Goal: Transaction & Acquisition: Register for event/course

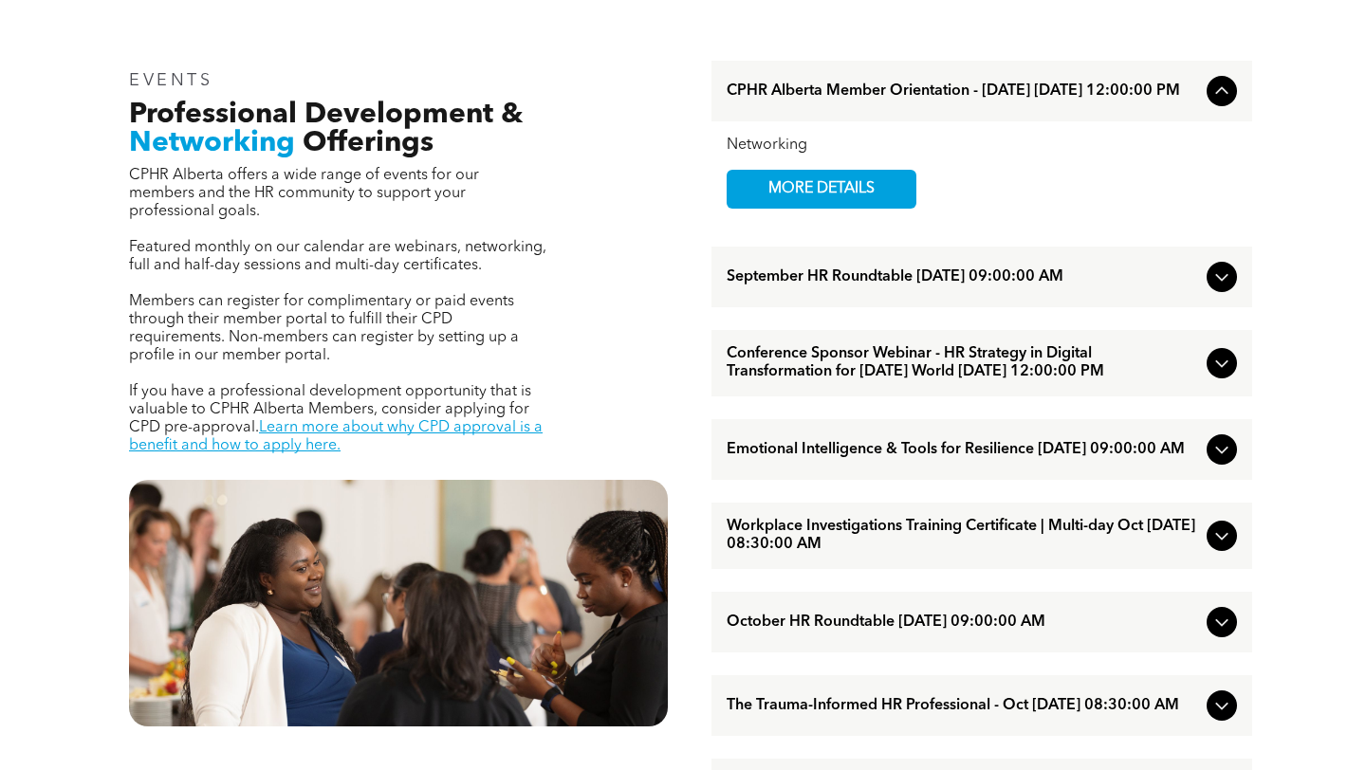
scroll to position [616, 0]
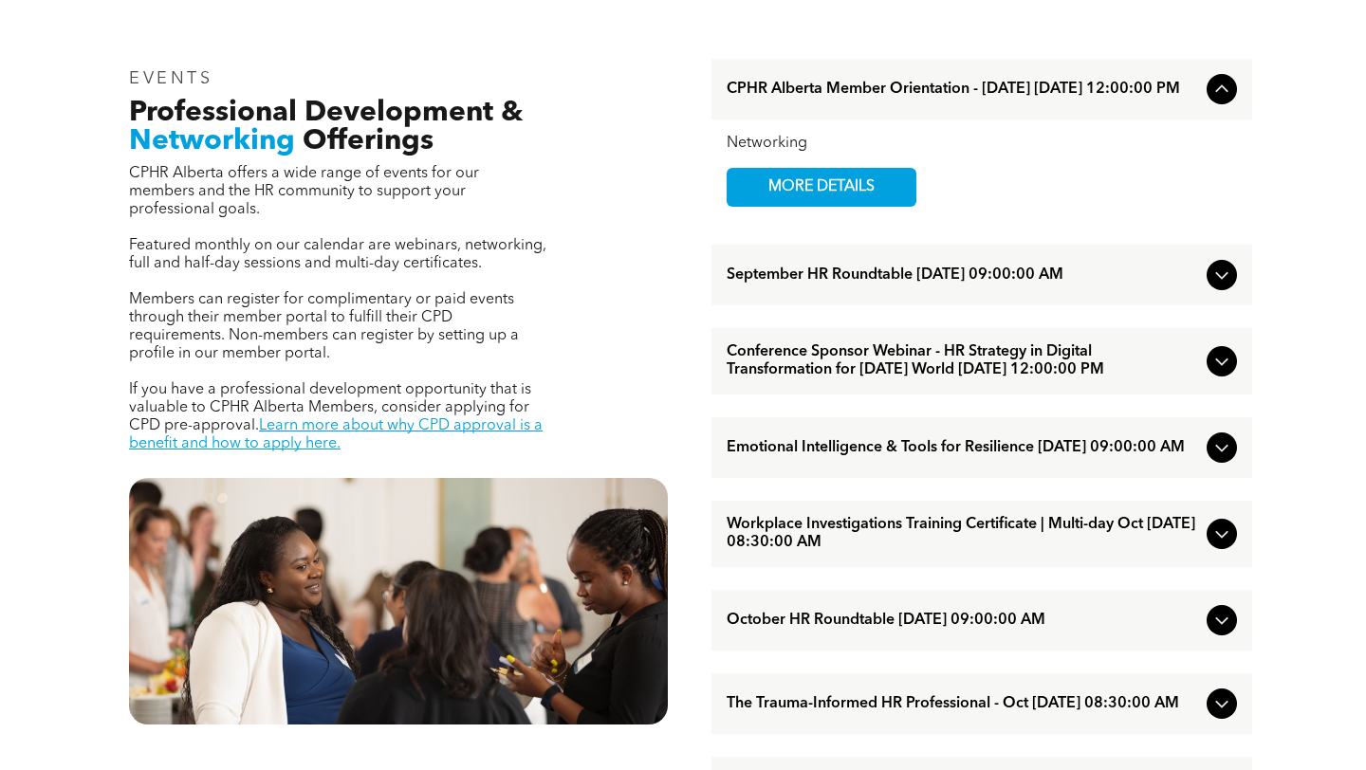
click at [1226, 366] on icon at bounding box center [1221, 363] width 12 height 8
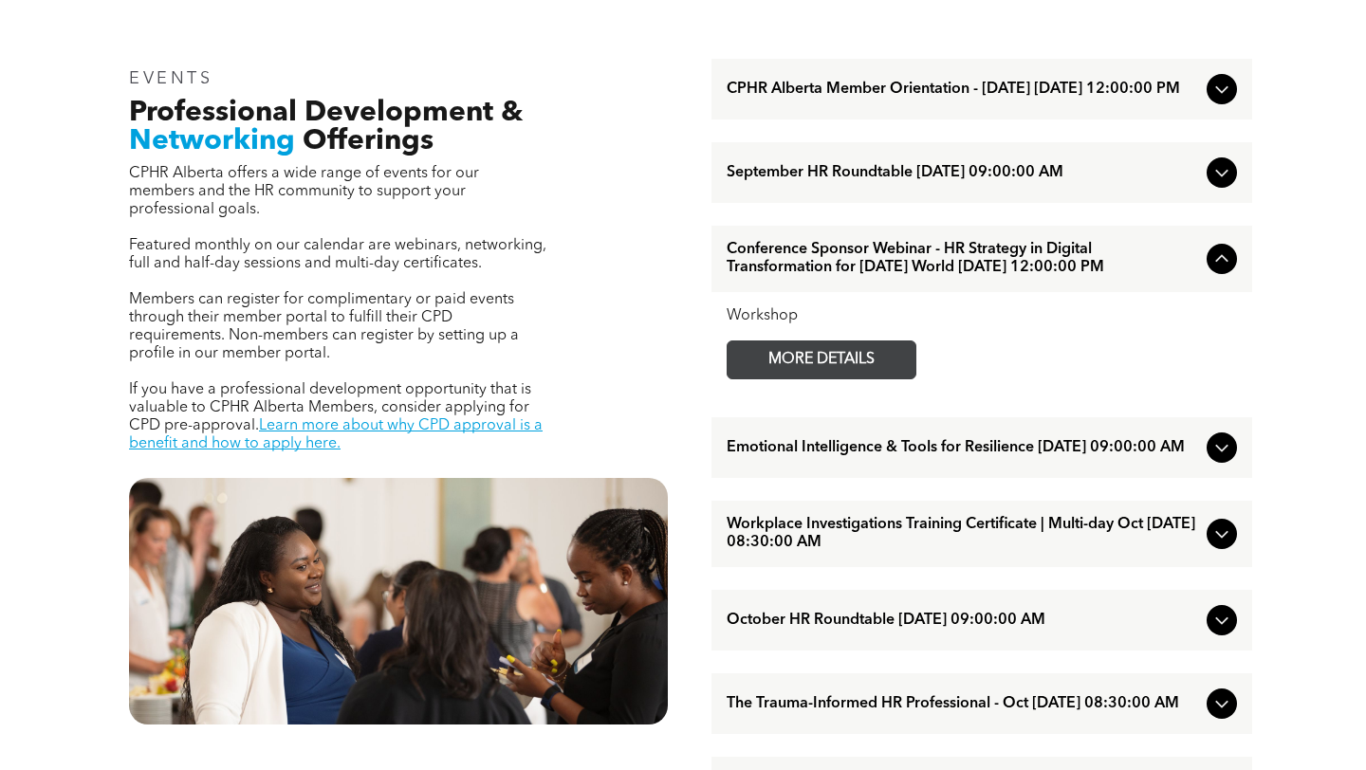
click at [820, 379] on span "MORE DETAILS" at bounding box center [822, 360] width 150 height 37
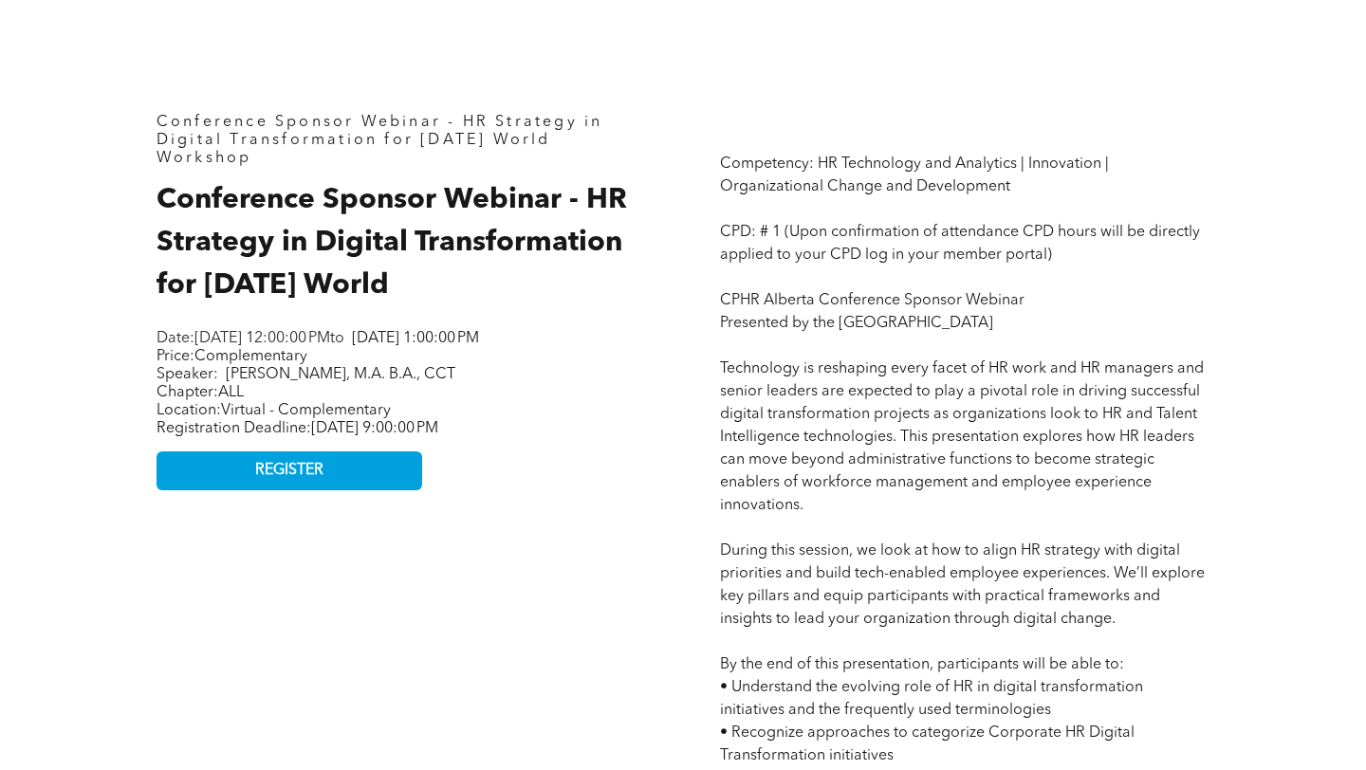
scroll to position [773, 0]
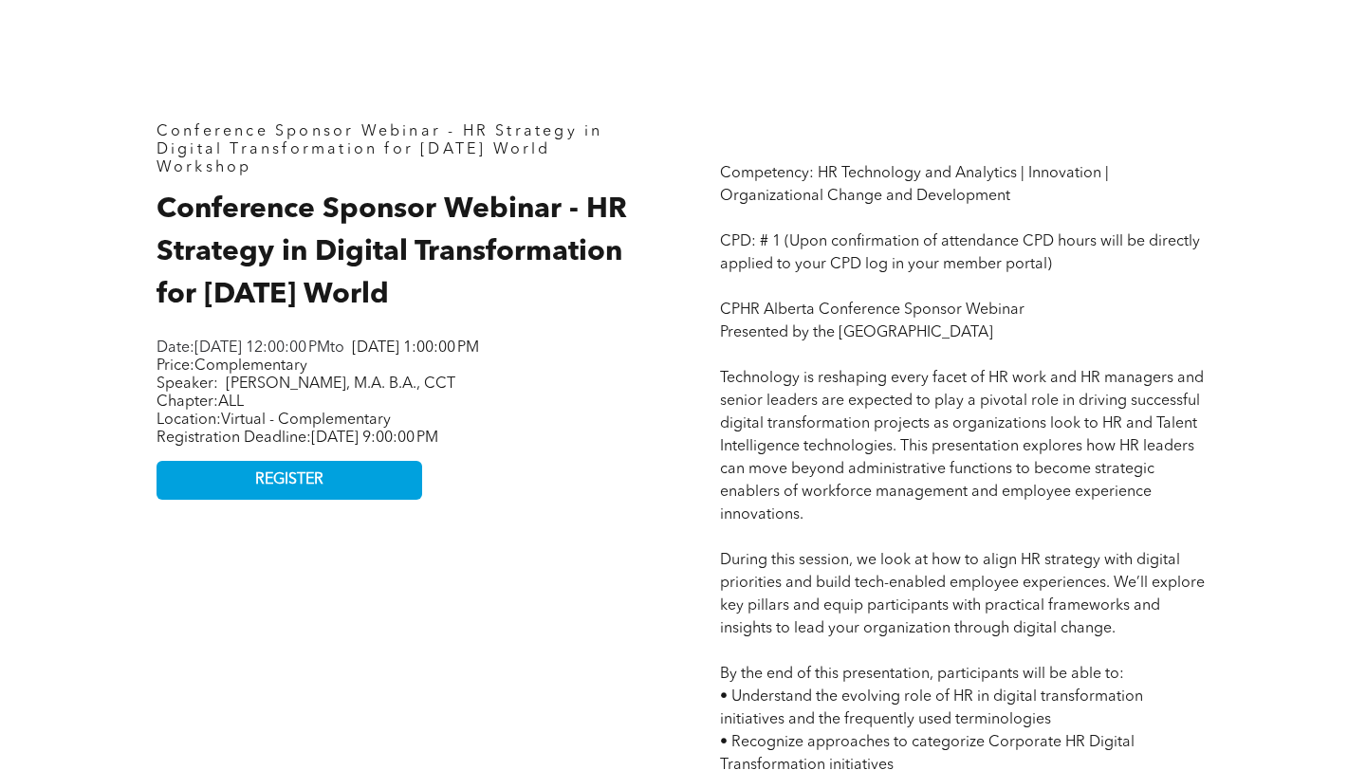
drag, startPoint x: 589, startPoint y: 199, endPoint x: 404, endPoint y: 285, distance: 203.8
click at [404, 285] on h2 "Conference Sponsor Webinar - HR Strategy in Digital Transformation for [DATE] W…" at bounding box center [402, 253] width 490 height 128
copy span "HR Strategy in Digital Transformation for [DATE] World"
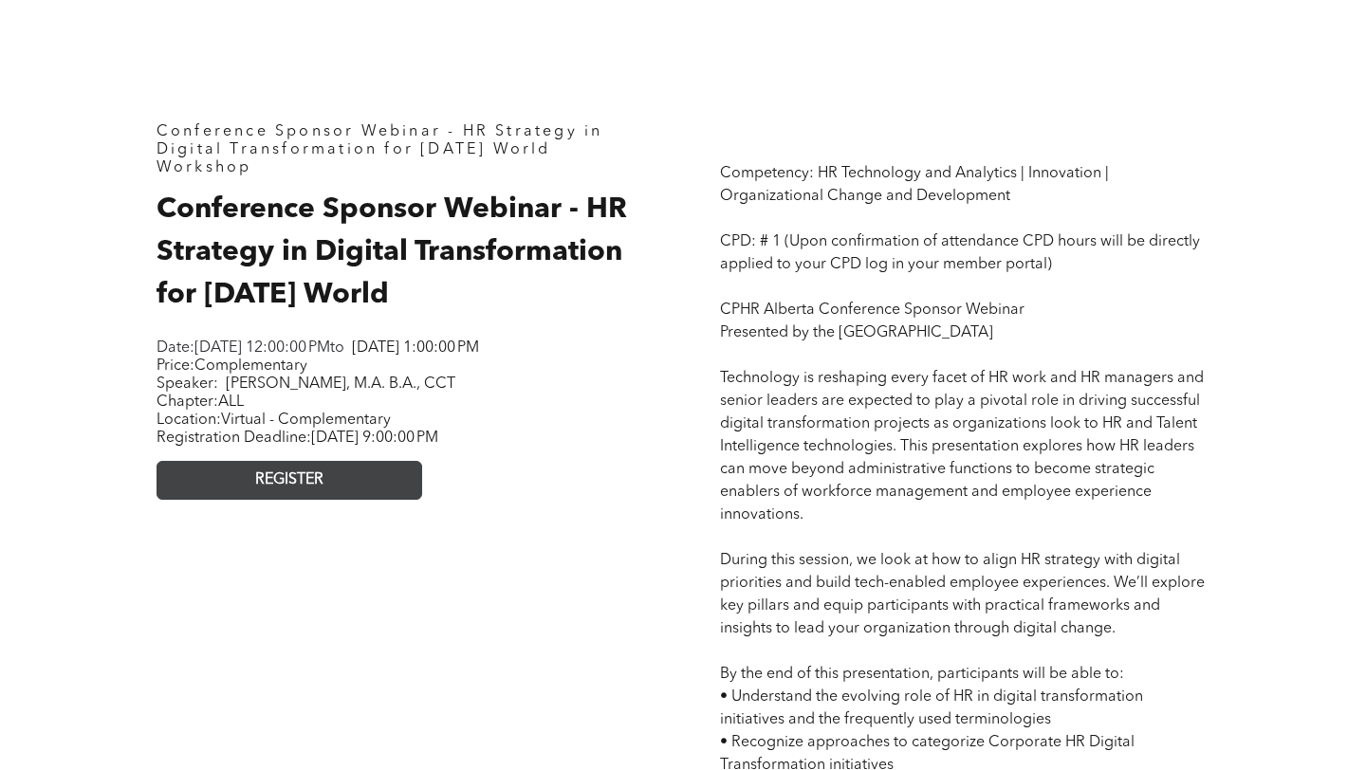
click at [306, 500] on link "REGISTER" at bounding box center [290, 480] width 266 height 39
